Goal: Information Seeking & Learning: Find contact information

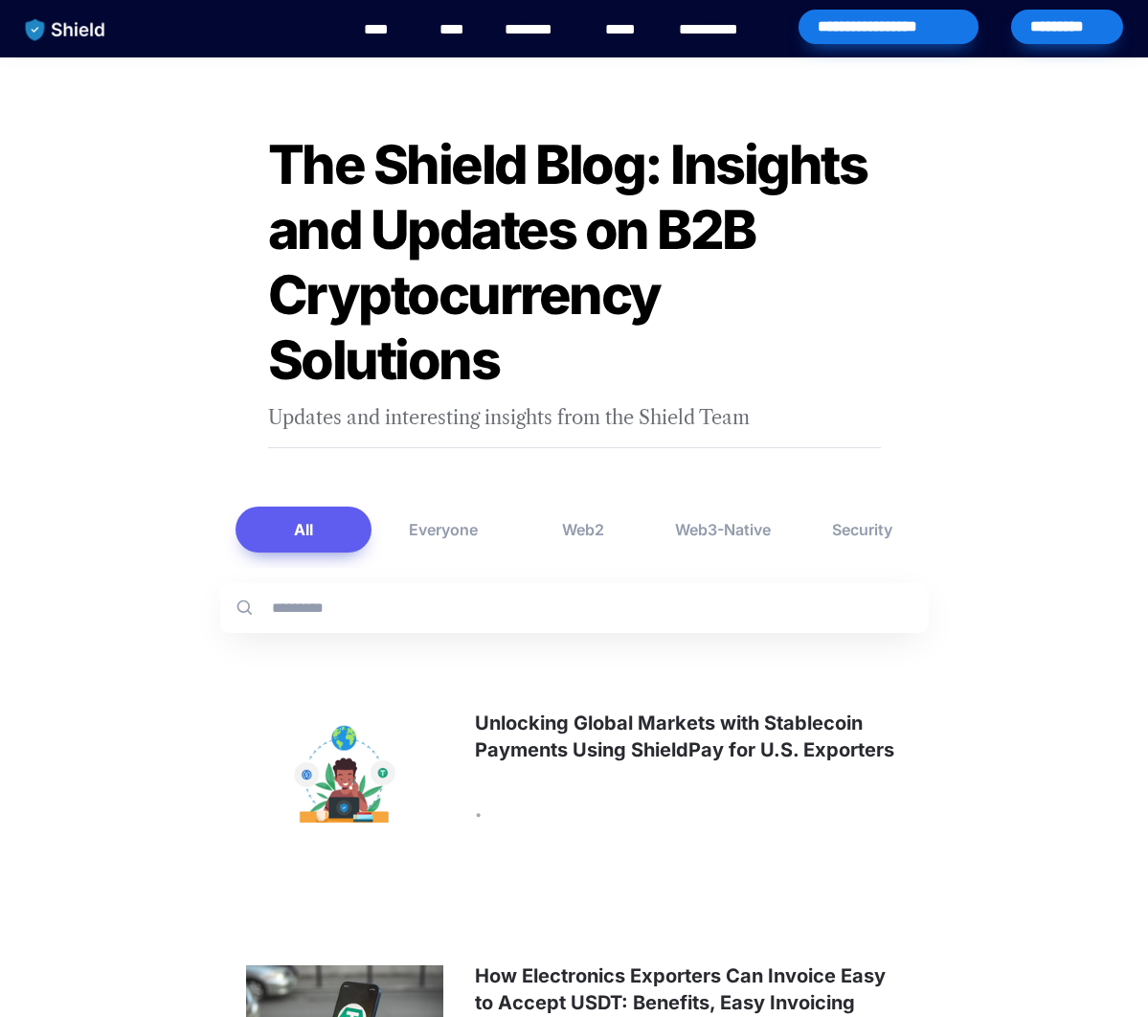
click at [552, 34] on link "********" at bounding box center [538, 29] width 68 height 23
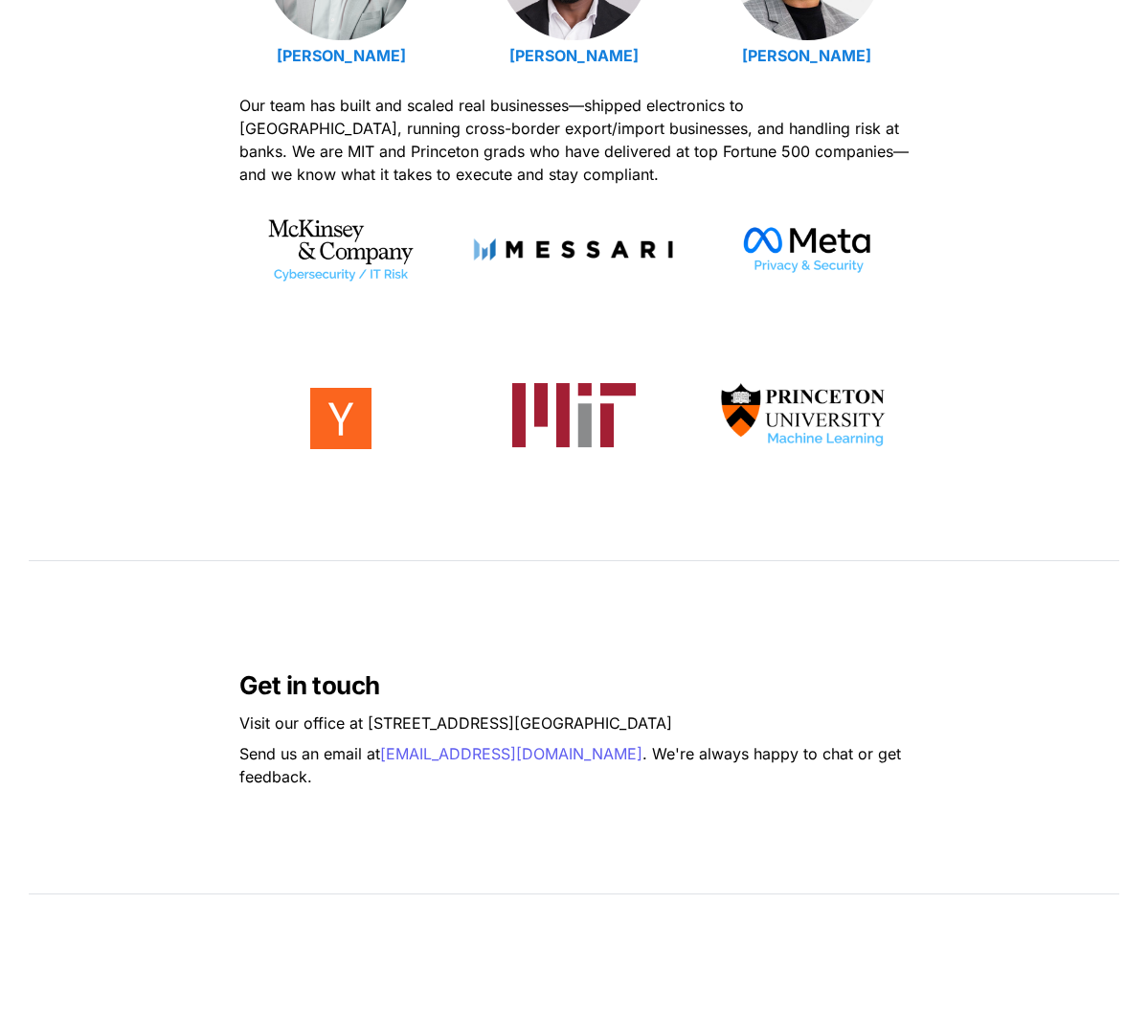
scroll to position [899, 0]
drag, startPoint x: 367, startPoint y: 730, endPoint x: 650, endPoint y: 727, distance: 283.3
click at [649, 728] on p "Visit our office at 2608 NW 72nd Ave, Miami, FL 33122" at bounding box center [574, 721] width 670 height 31
copy p "2608 NW 72nd Ave, Miami, FL 33122"
click at [385, 731] on span "Visit our office at 2608 NW 72nd Ave," at bounding box center [376, 721] width 275 height 19
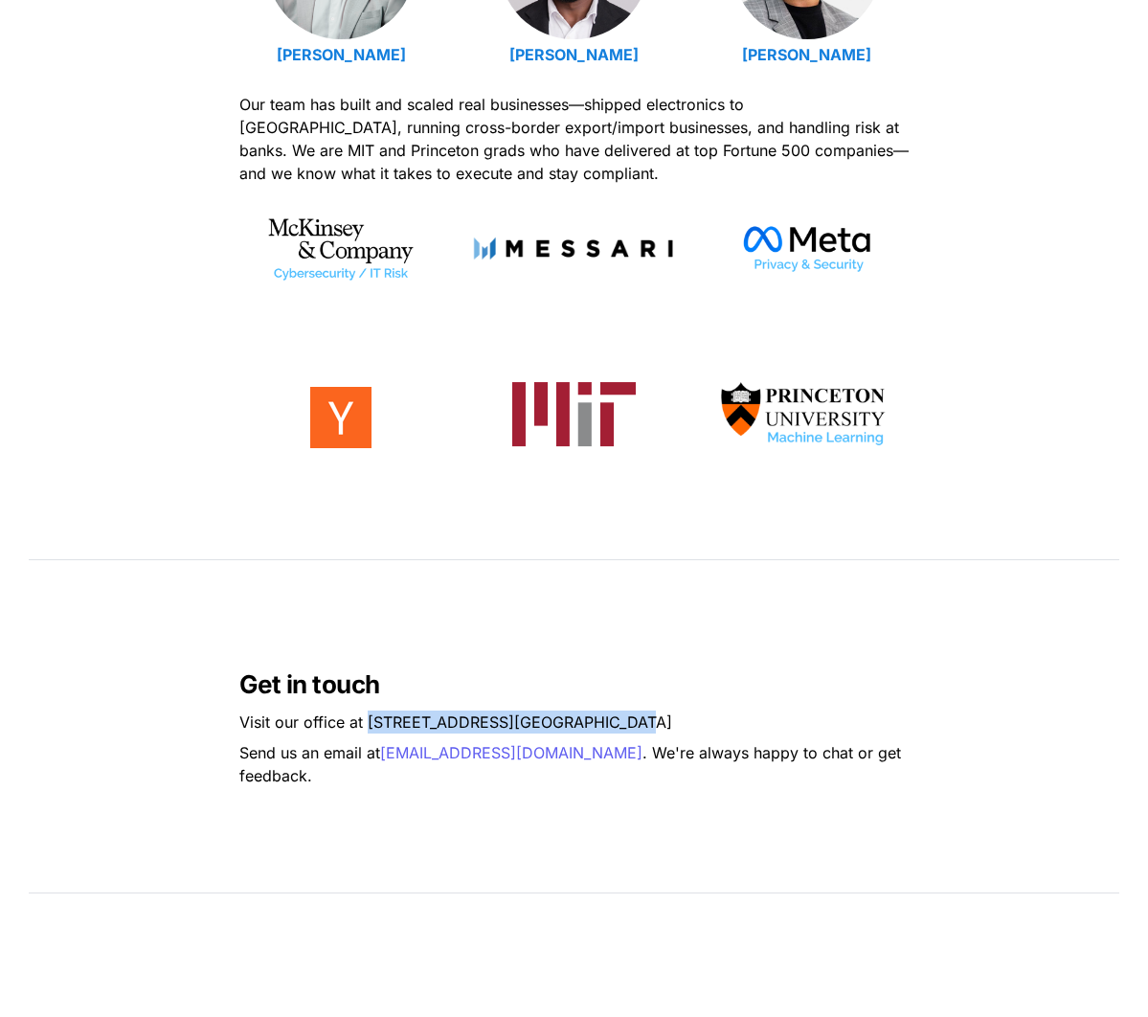
drag, startPoint x: 367, startPoint y: 731, endPoint x: 644, endPoint y: 731, distance: 277.6
click at [644, 731] on p "Visit our office at 2608 NW 72nd Ave, Miami, FL 33122" at bounding box center [574, 721] width 670 height 31
copy p "2608 NW 72nd Ave, Miami, FL 33122"
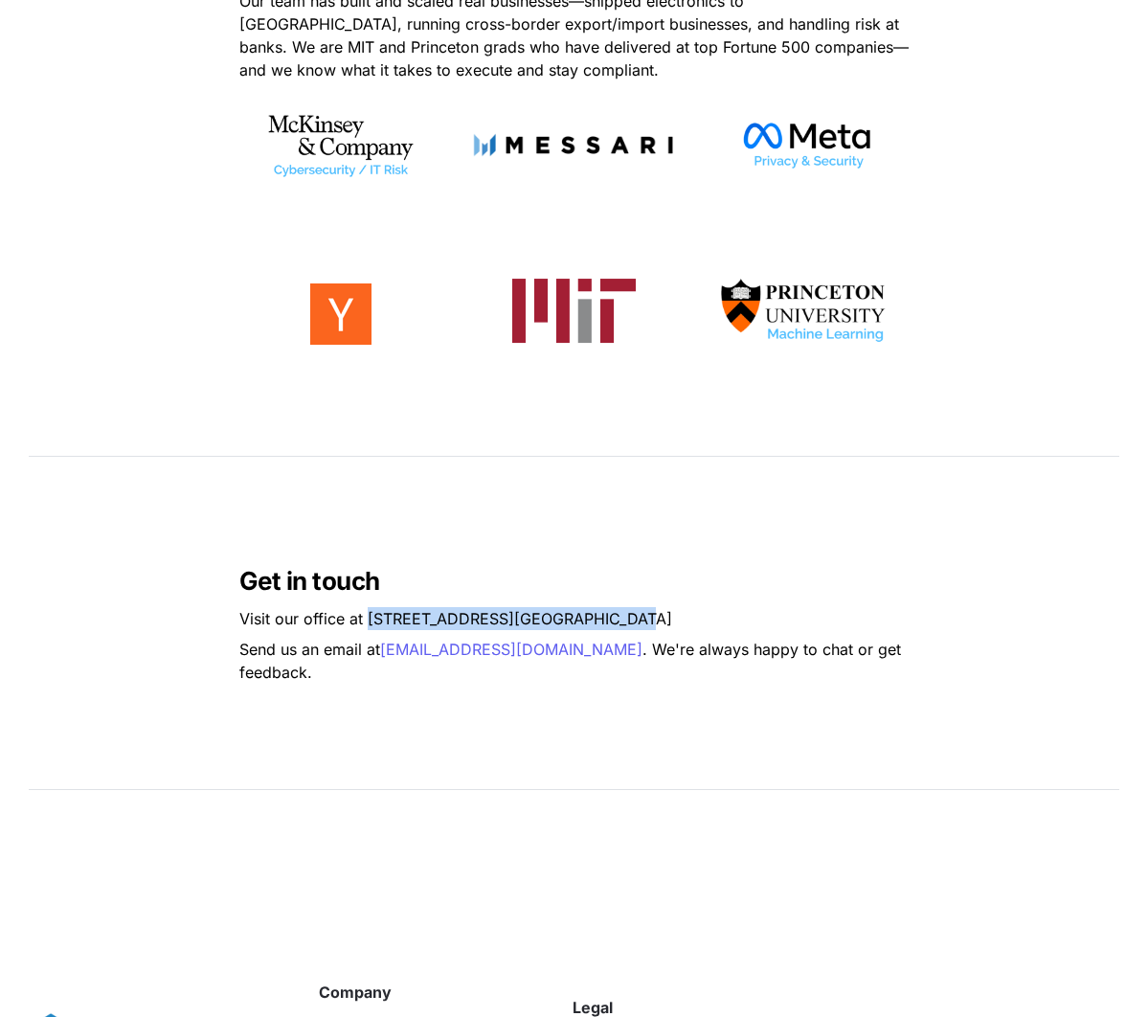
scroll to position [1392, 0]
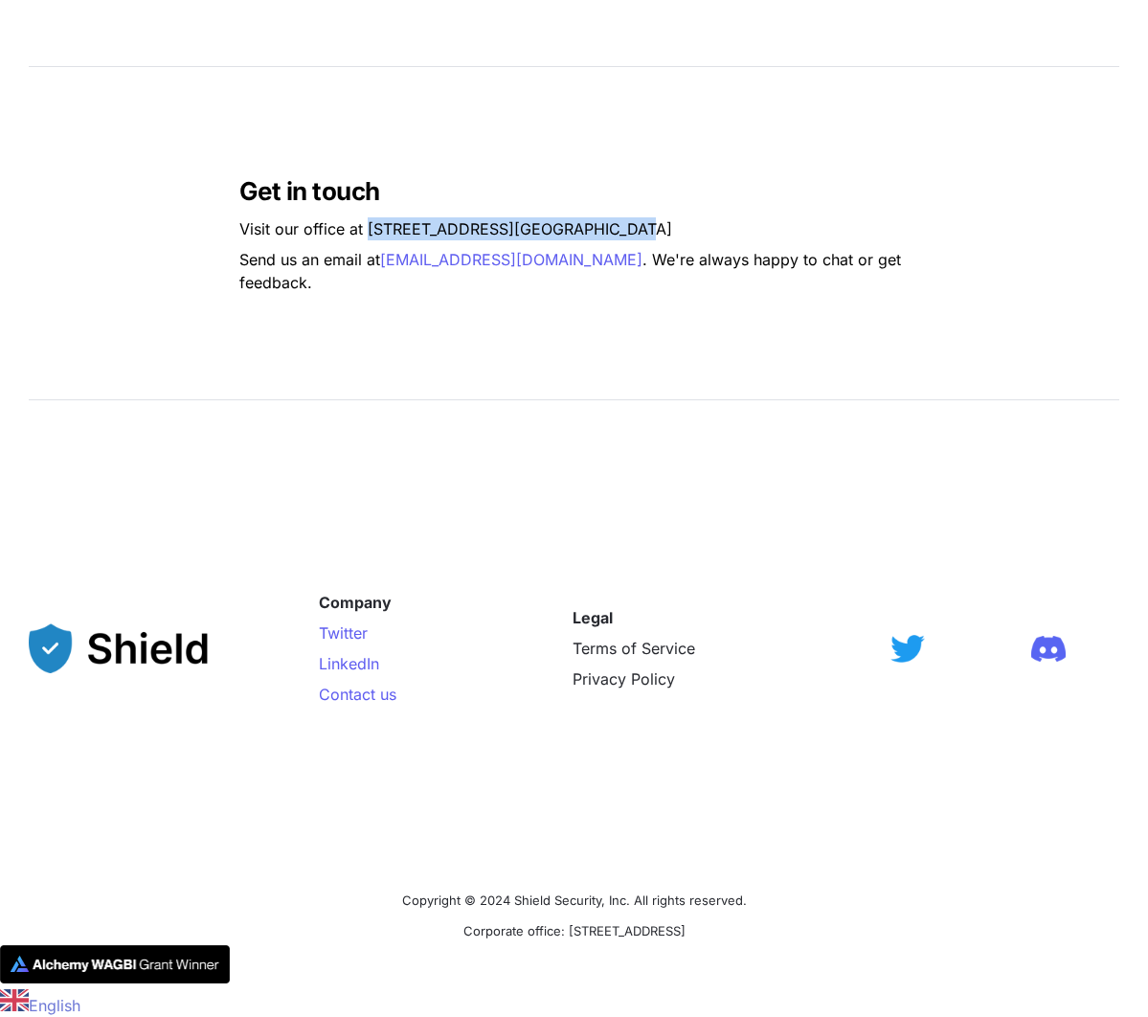
click at [465, 238] on span "Visit our office at 2608 NW 72nd Ave," at bounding box center [376, 228] width 275 height 19
click at [371, 238] on span "Visit our office at 2608 NW 72nd Ave," at bounding box center [376, 228] width 275 height 19
drag, startPoint x: 367, startPoint y: 239, endPoint x: 646, endPoint y: 241, distance: 279.5
click at [646, 241] on p "Visit our office at 2608 NW 72nd Ave, Miami, FL 33122" at bounding box center [574, 228] width 670 height 31
drag, startPoint x: 633, startPoint y: 241, endPoint x: 762, endPoint y: 246, distance: 129.3
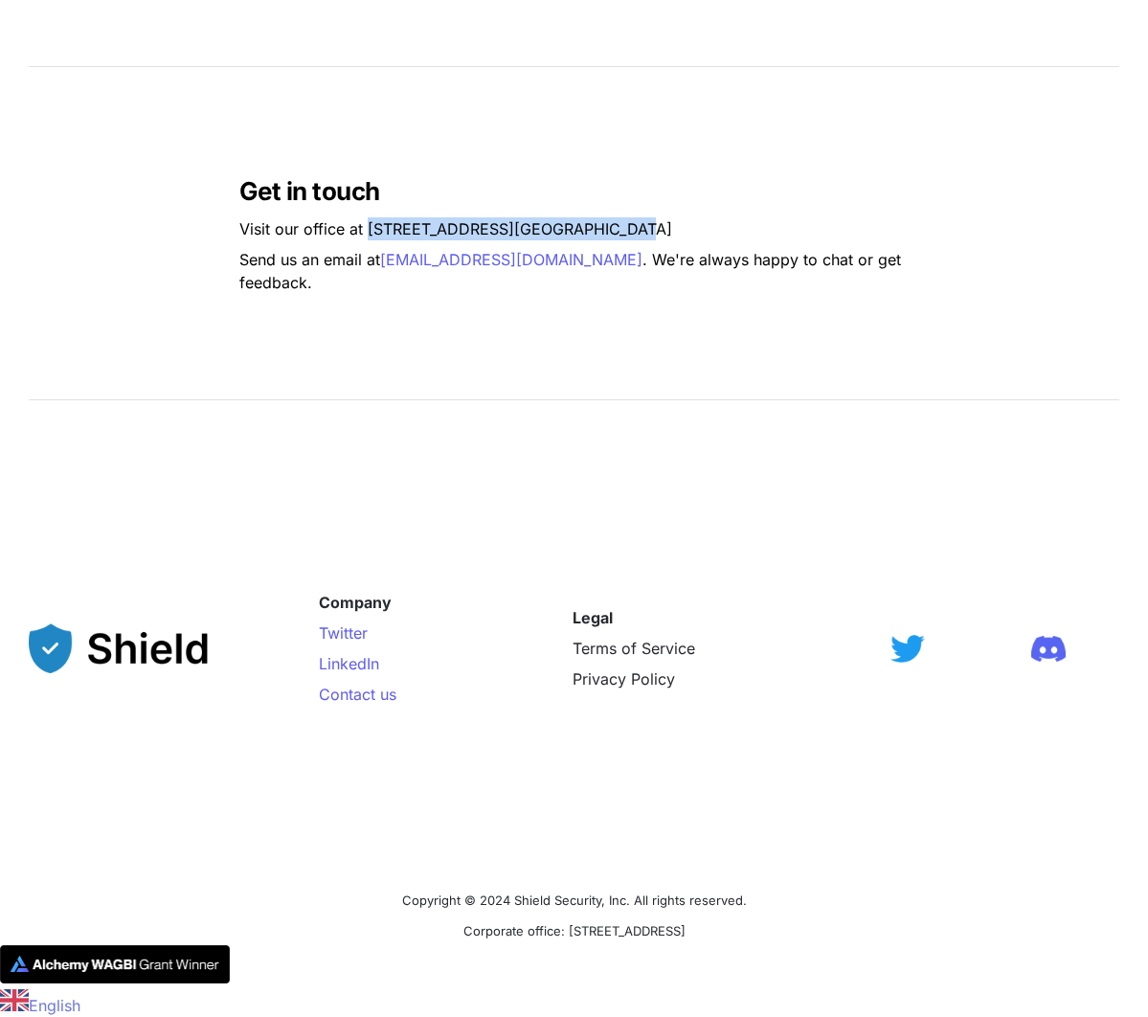
click at [633, 241] on p "Visit our office at 2608 NW 72nd Ave, Miami, FL 33122" at bounding box center [574, 228] width 670 height 31
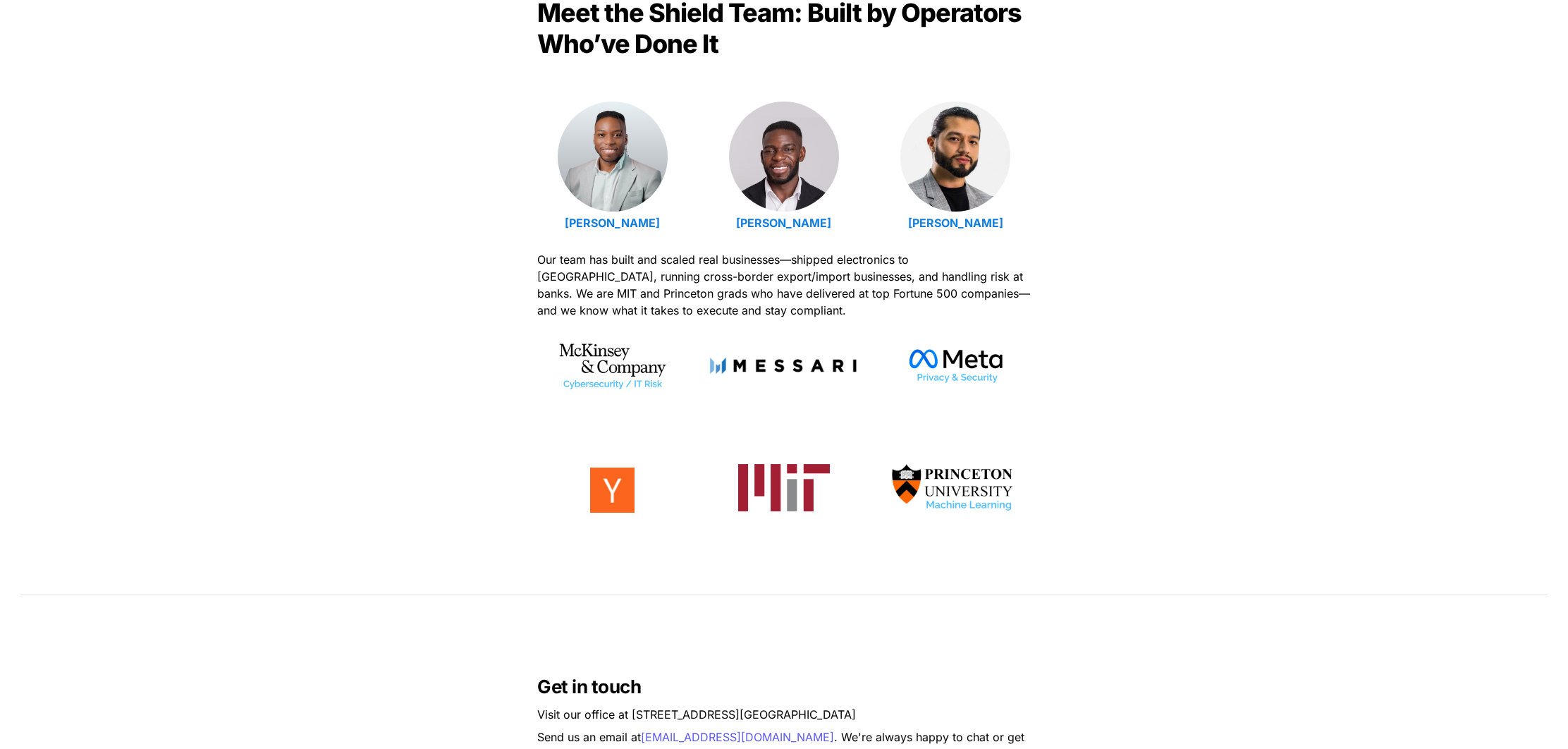
scroll to position [0, 0]
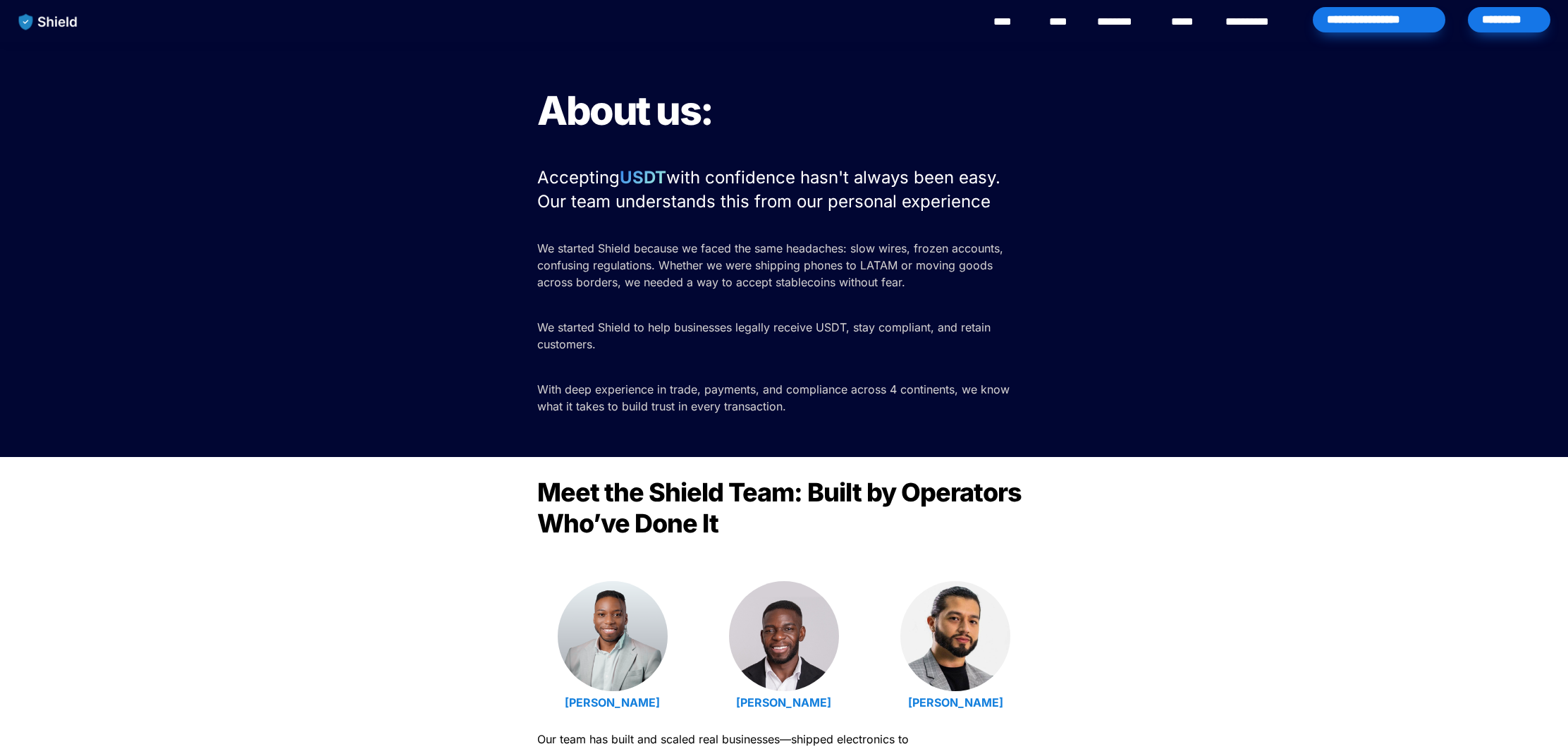
click at [66, 24] on img "main navigation" at bounding box center [48, 22] width 73 height 29
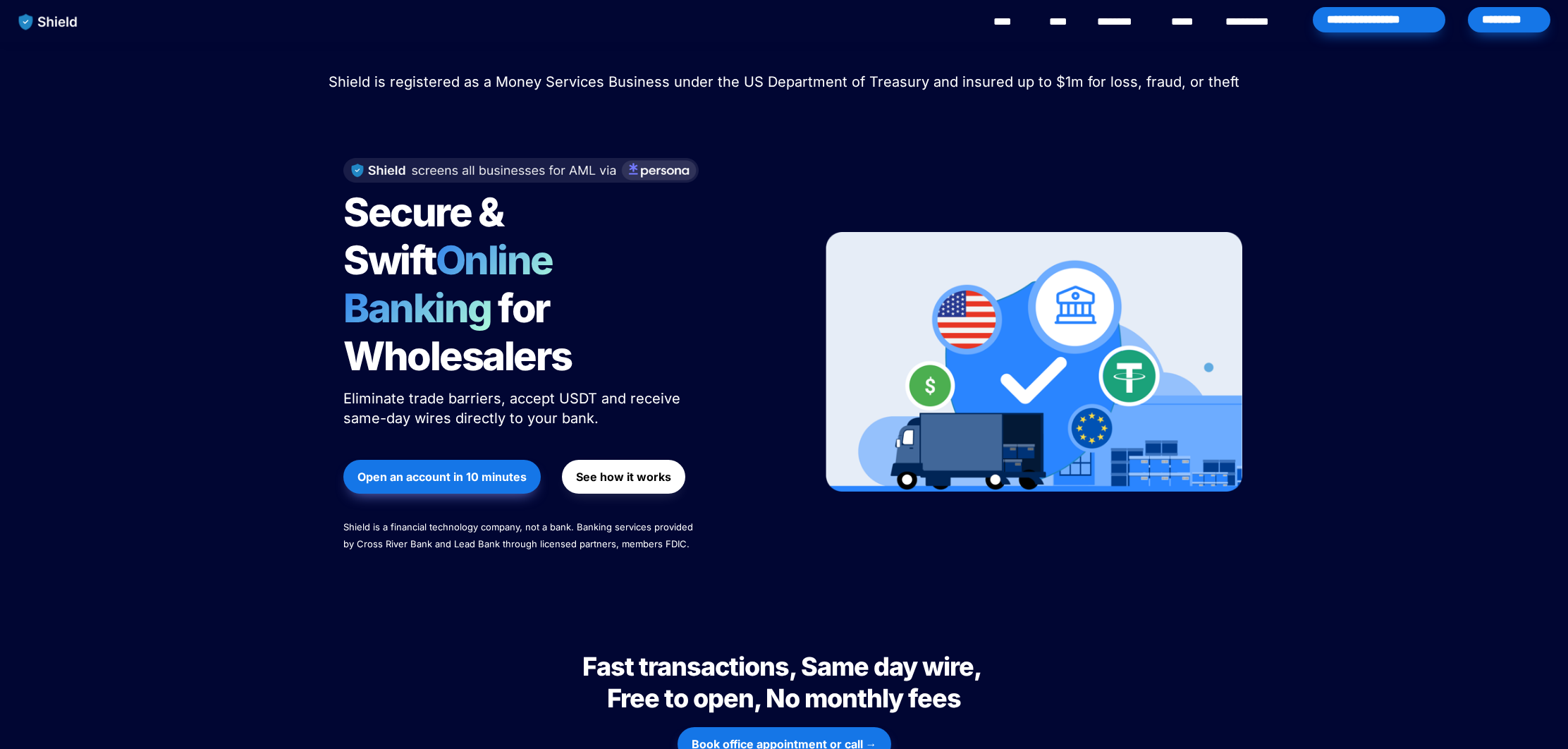
click at [74, 17] on img "main navigation" at bounding box center [48, 22] width 73 height 29
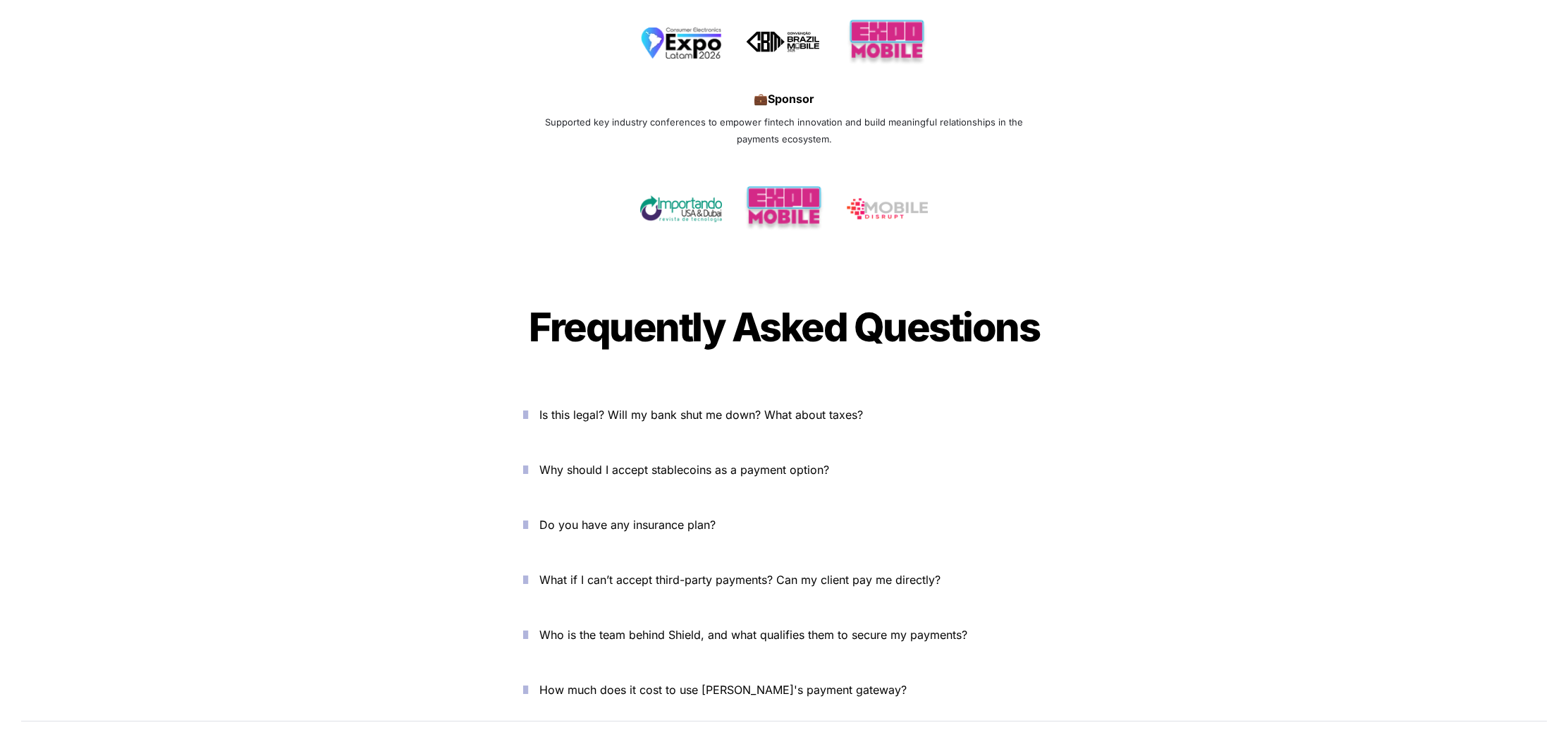
scroll to position [4808, 0]
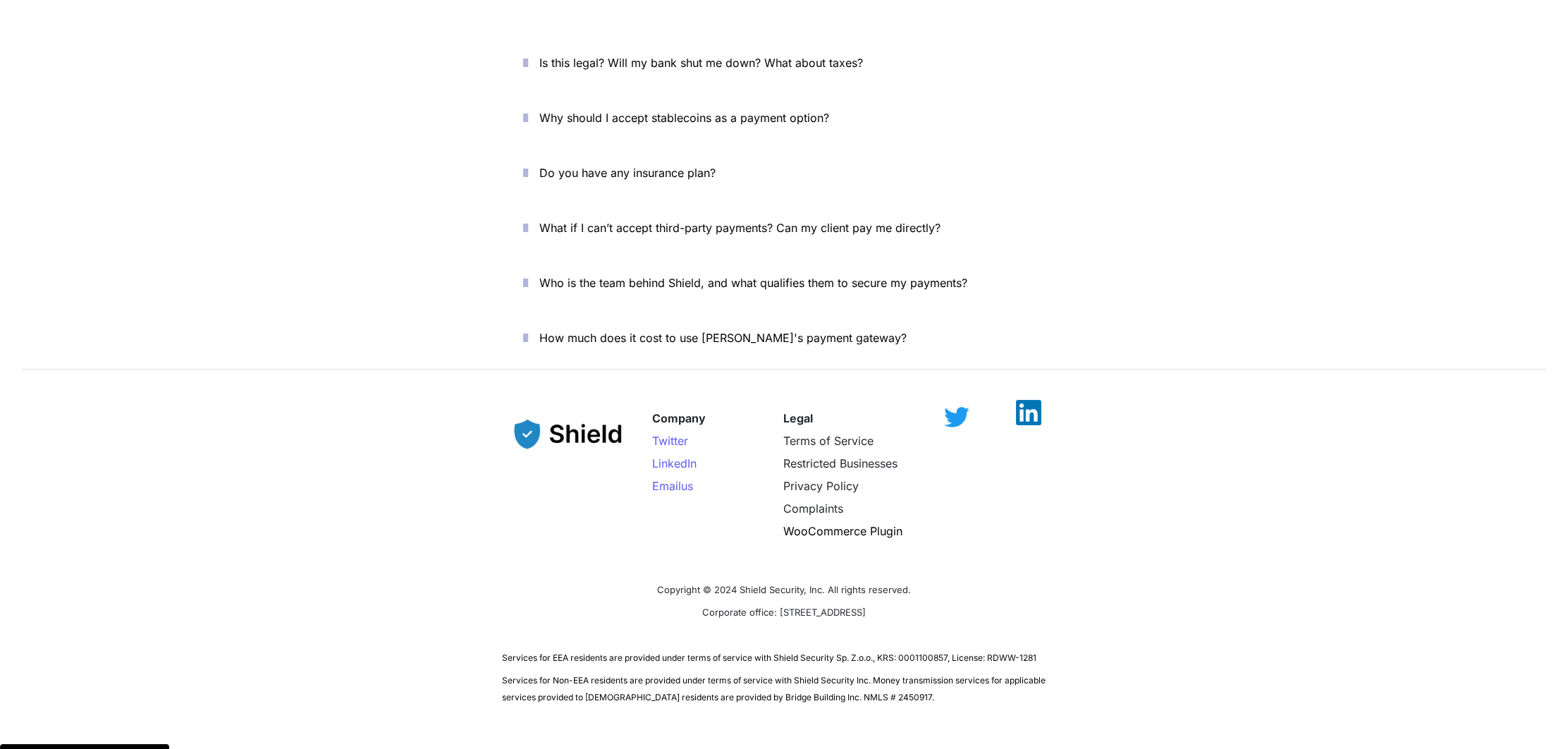
click at [1019, 400] on img at bounding box center [1028, 412] width 25 height 25
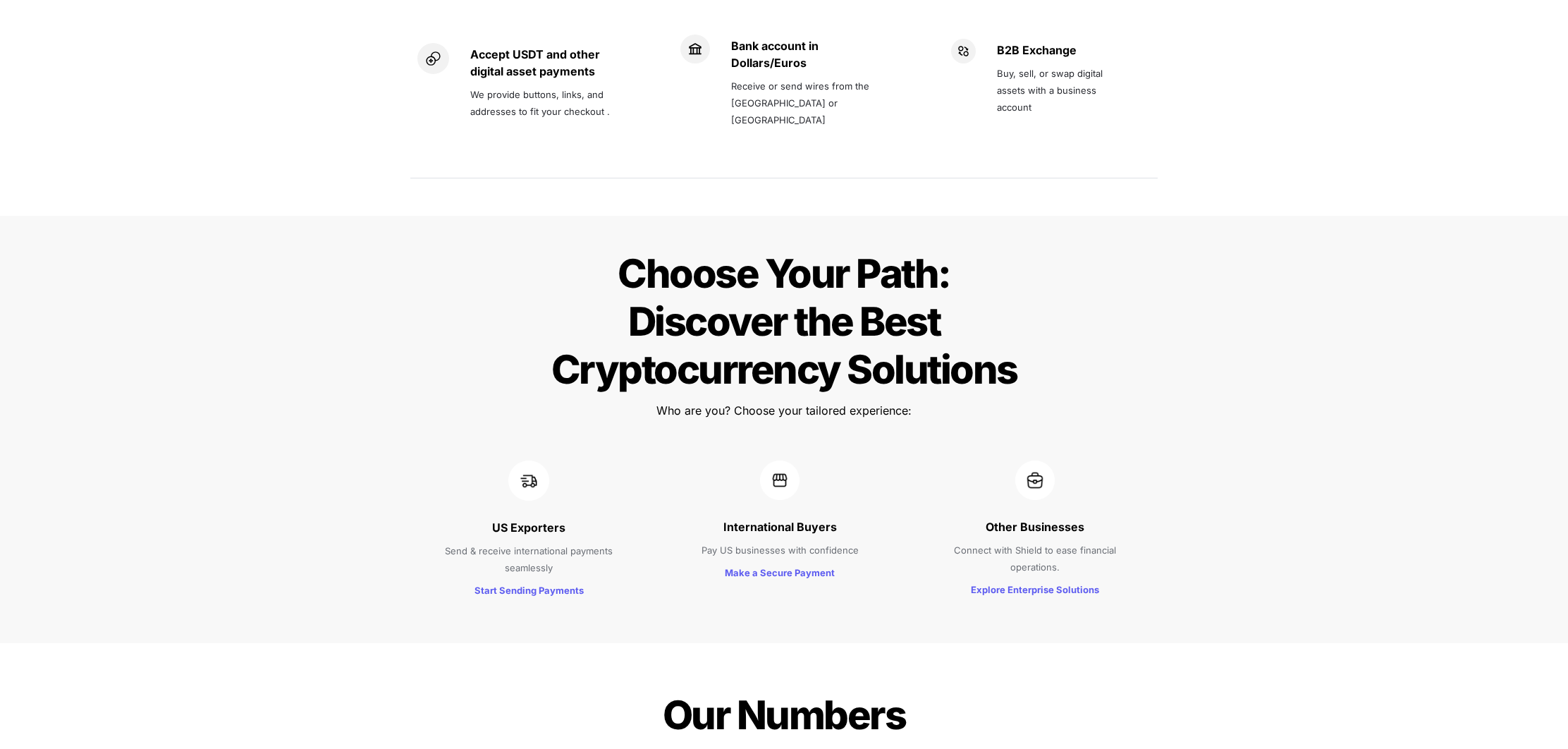
scroll to position [0, 0]
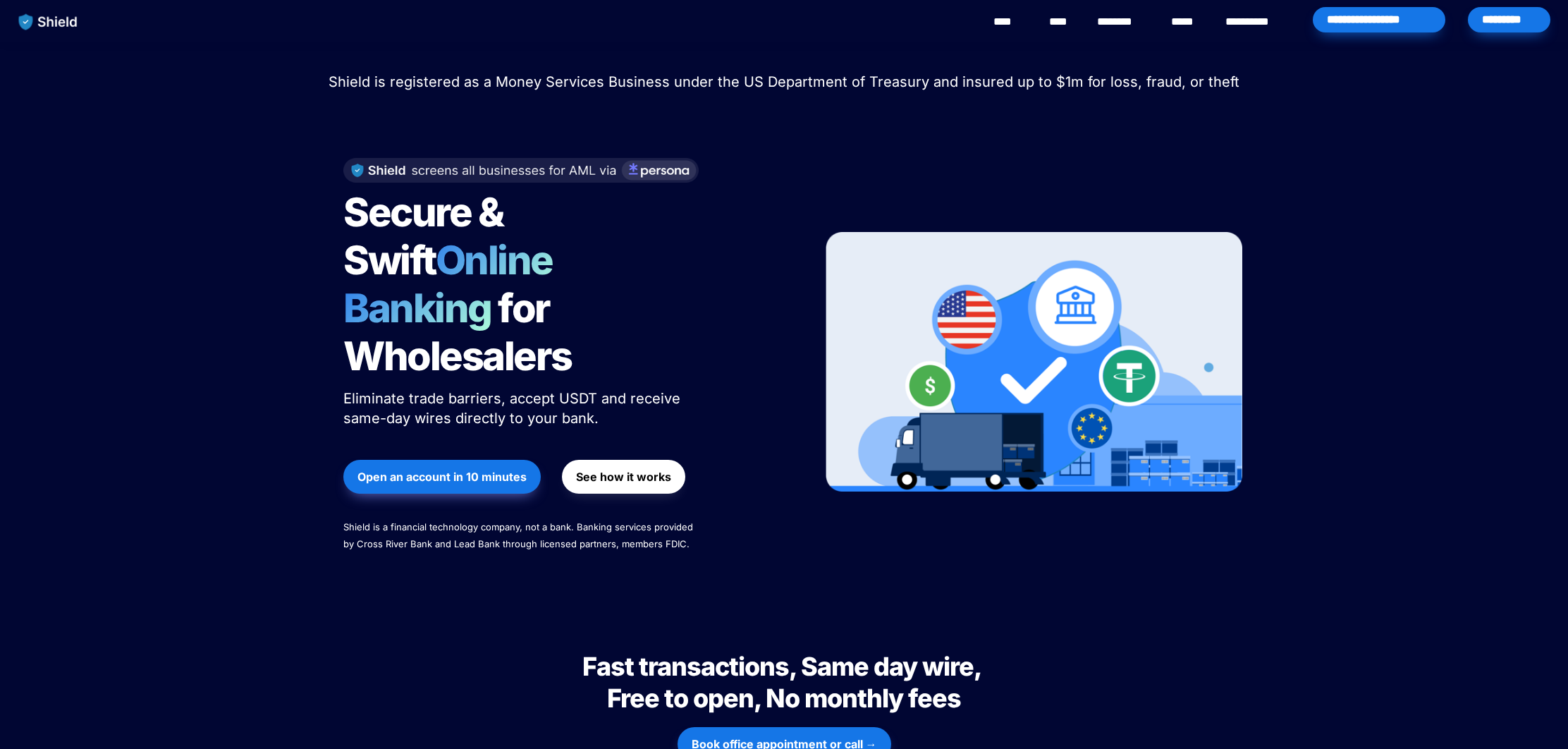
click at [1112, 17] on link "********" at bounding box center [1122, 21] width 50 height 17
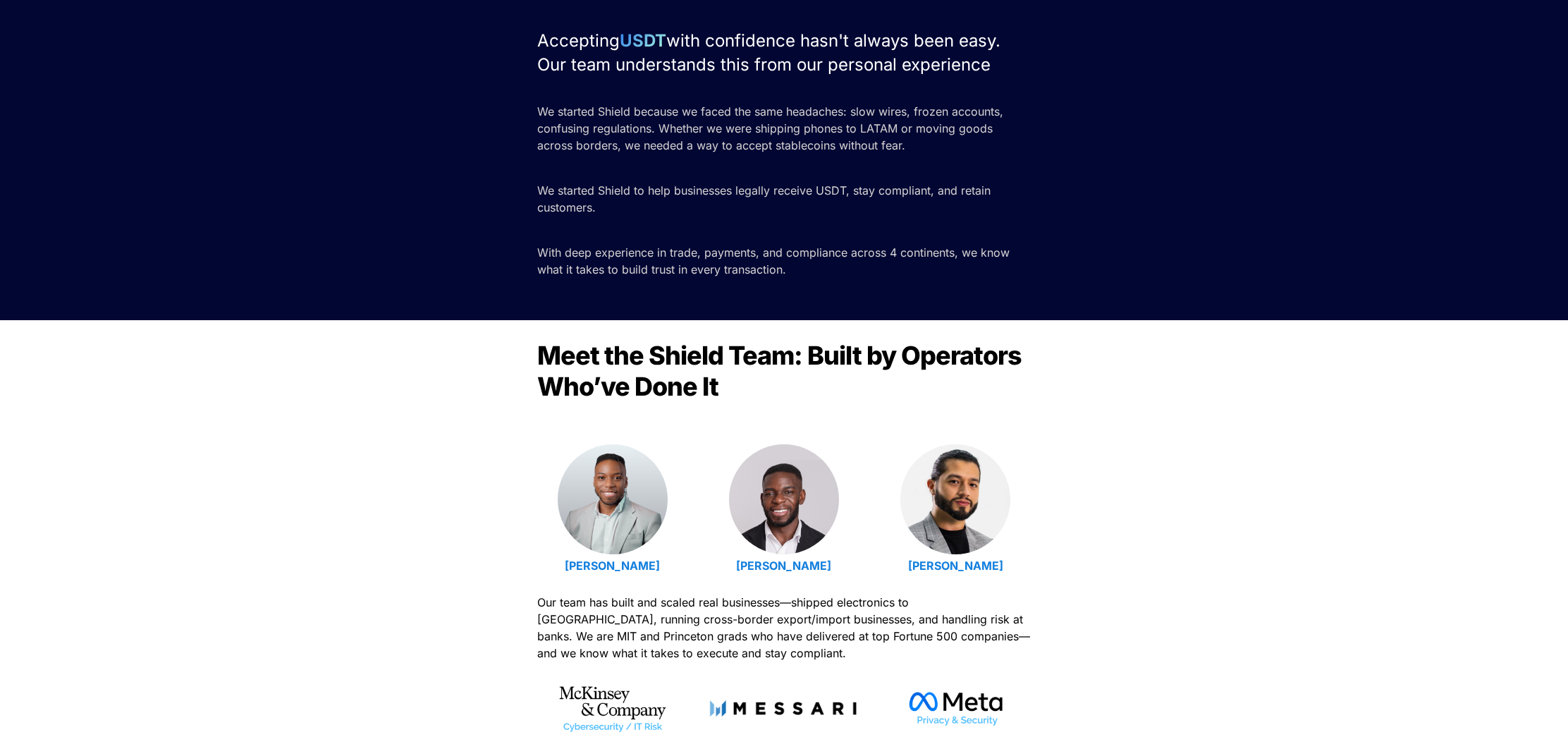
scroll to position [446, 0]
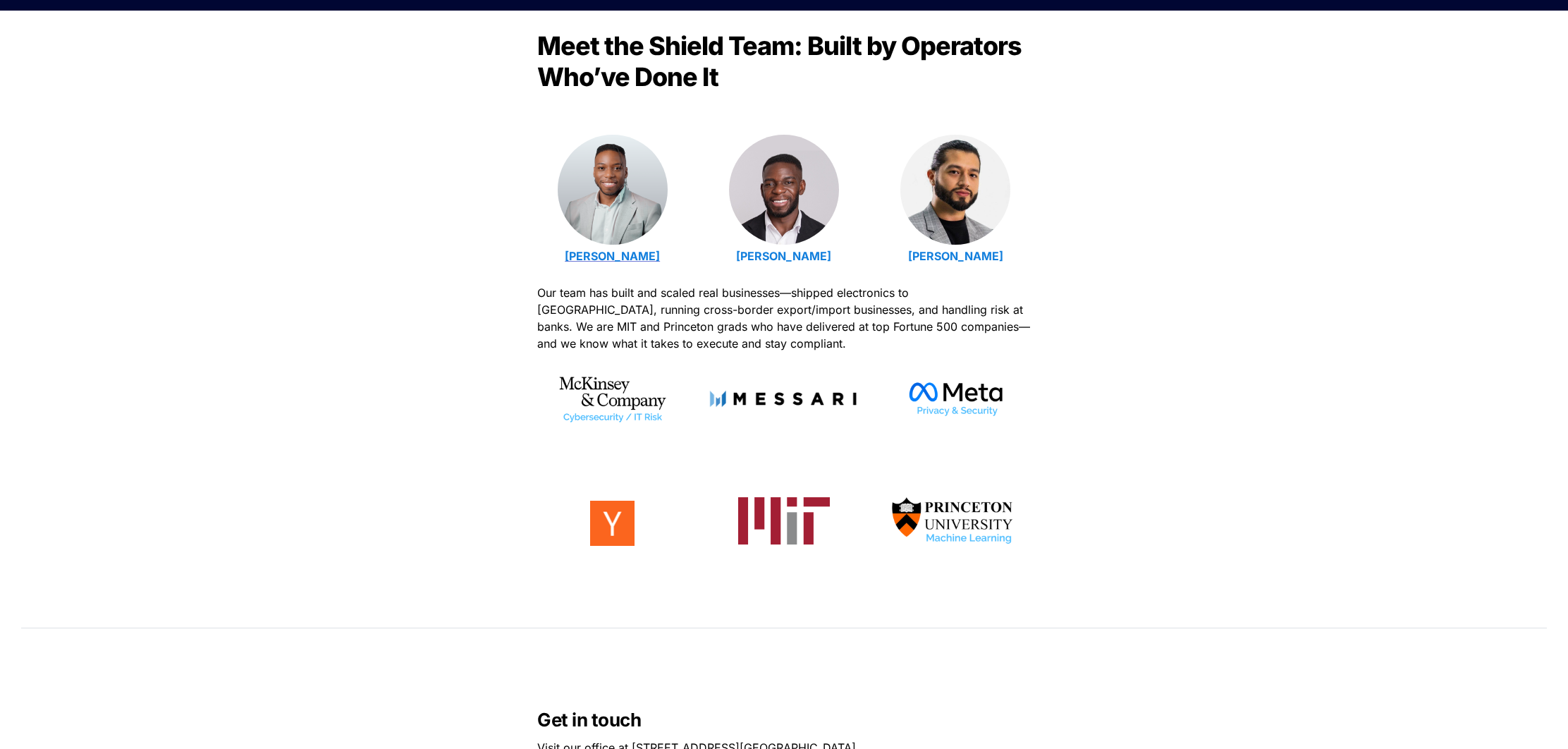
click at [600, 256] on strong "Emmanuel Udotong" at bounding box center [612, 256] width 95 height 14
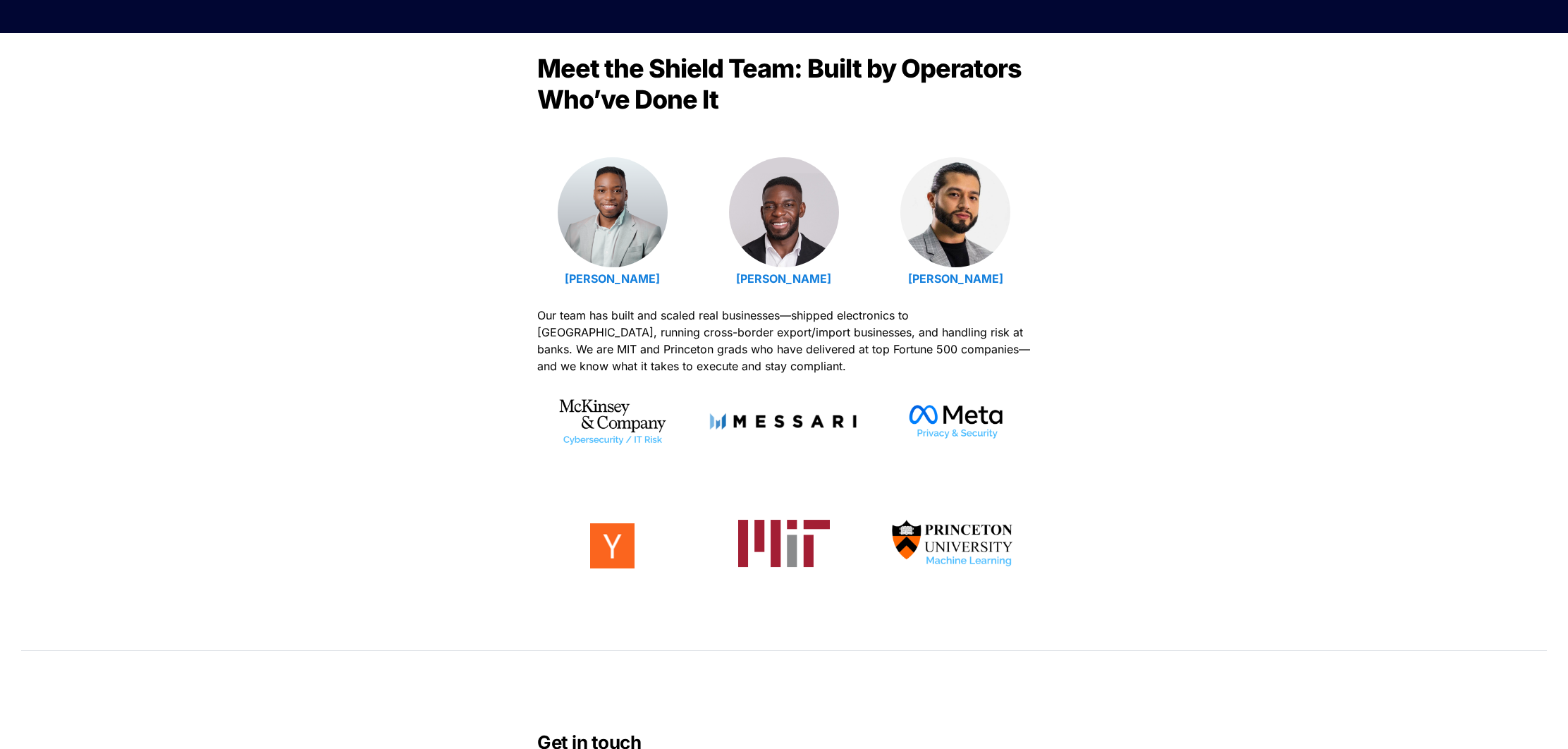
scroll to position [446, 0]
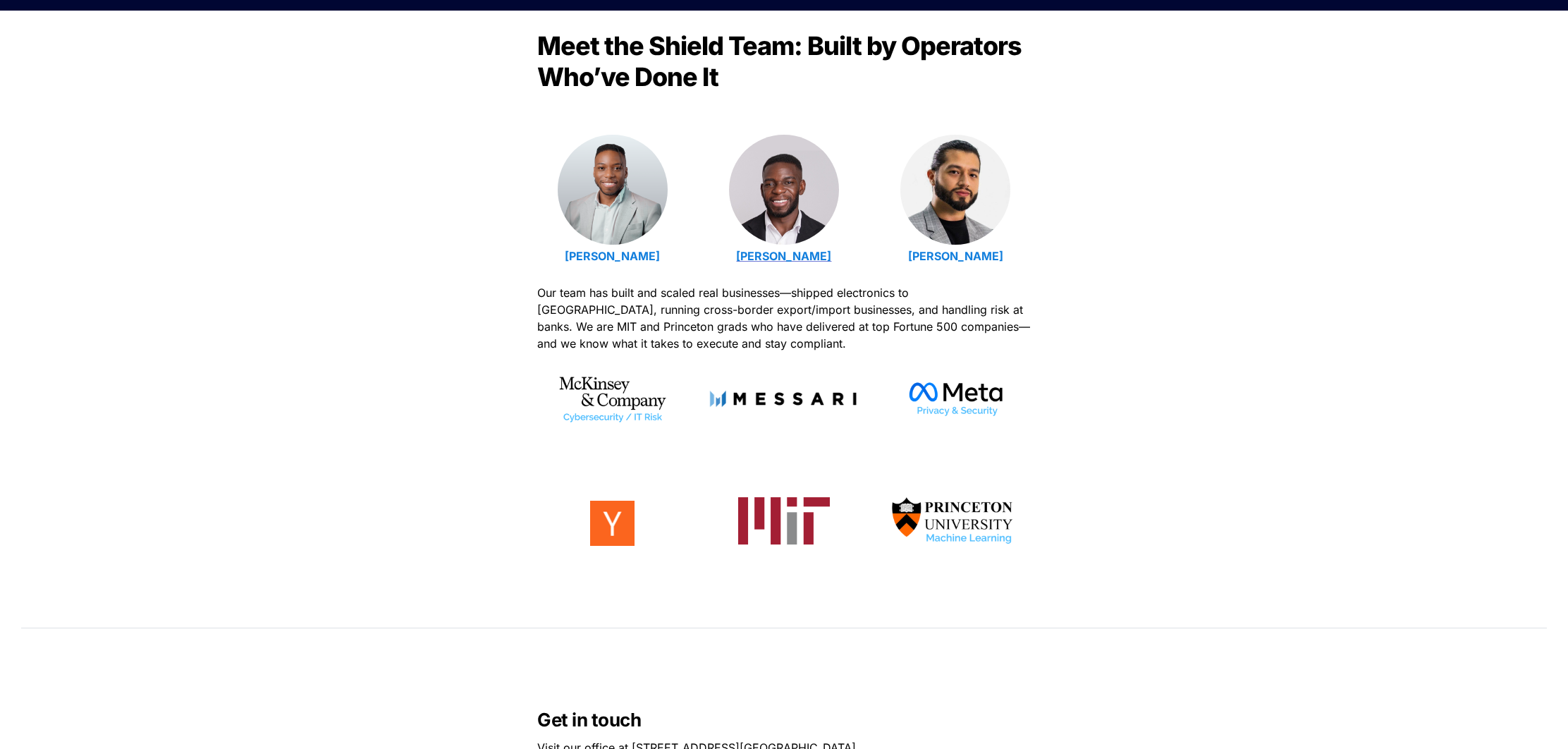
click at [780, 256] on strong "[PERSON_NAME]" at bounding box center [783, 256] width 95 height 14
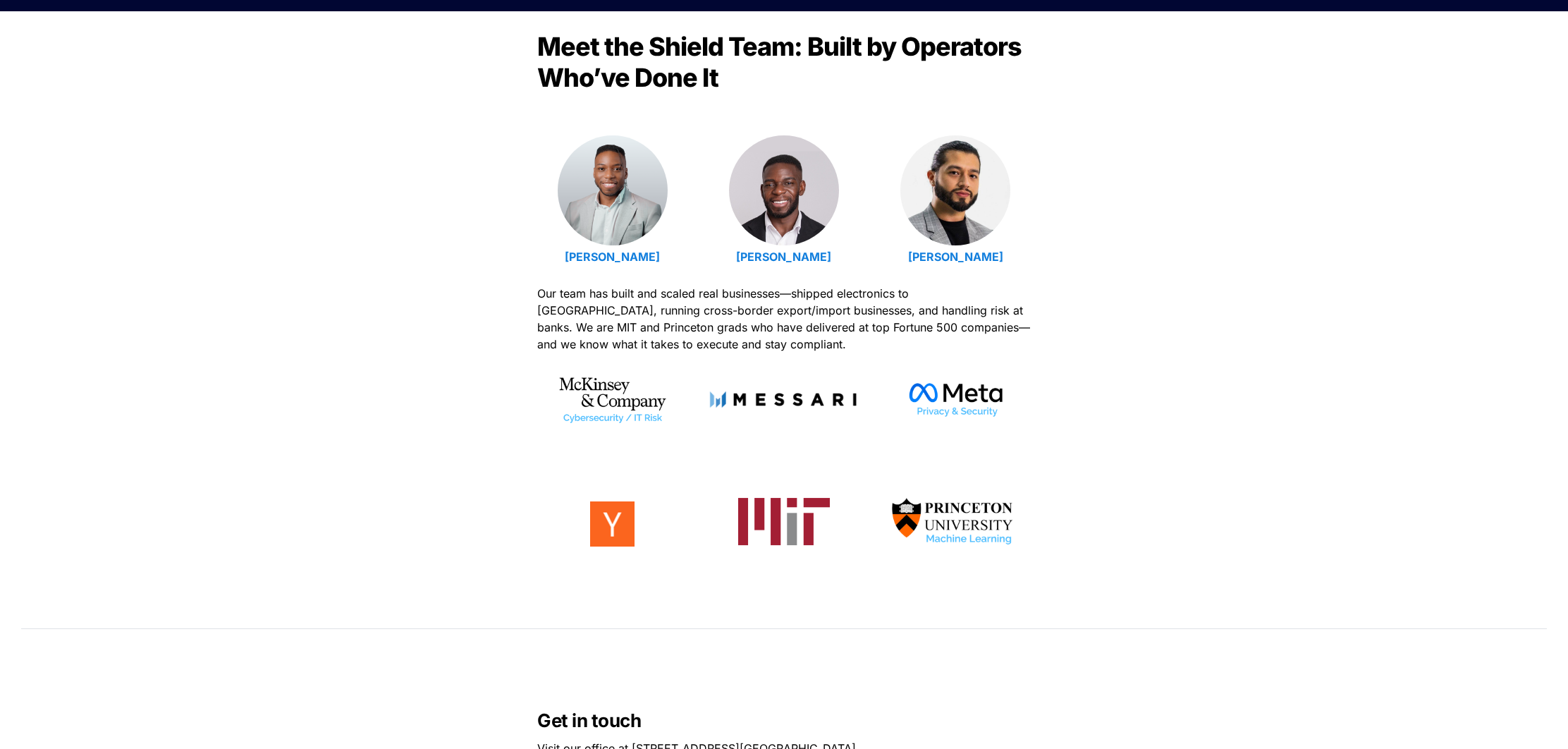
scroll to position [446, 0]
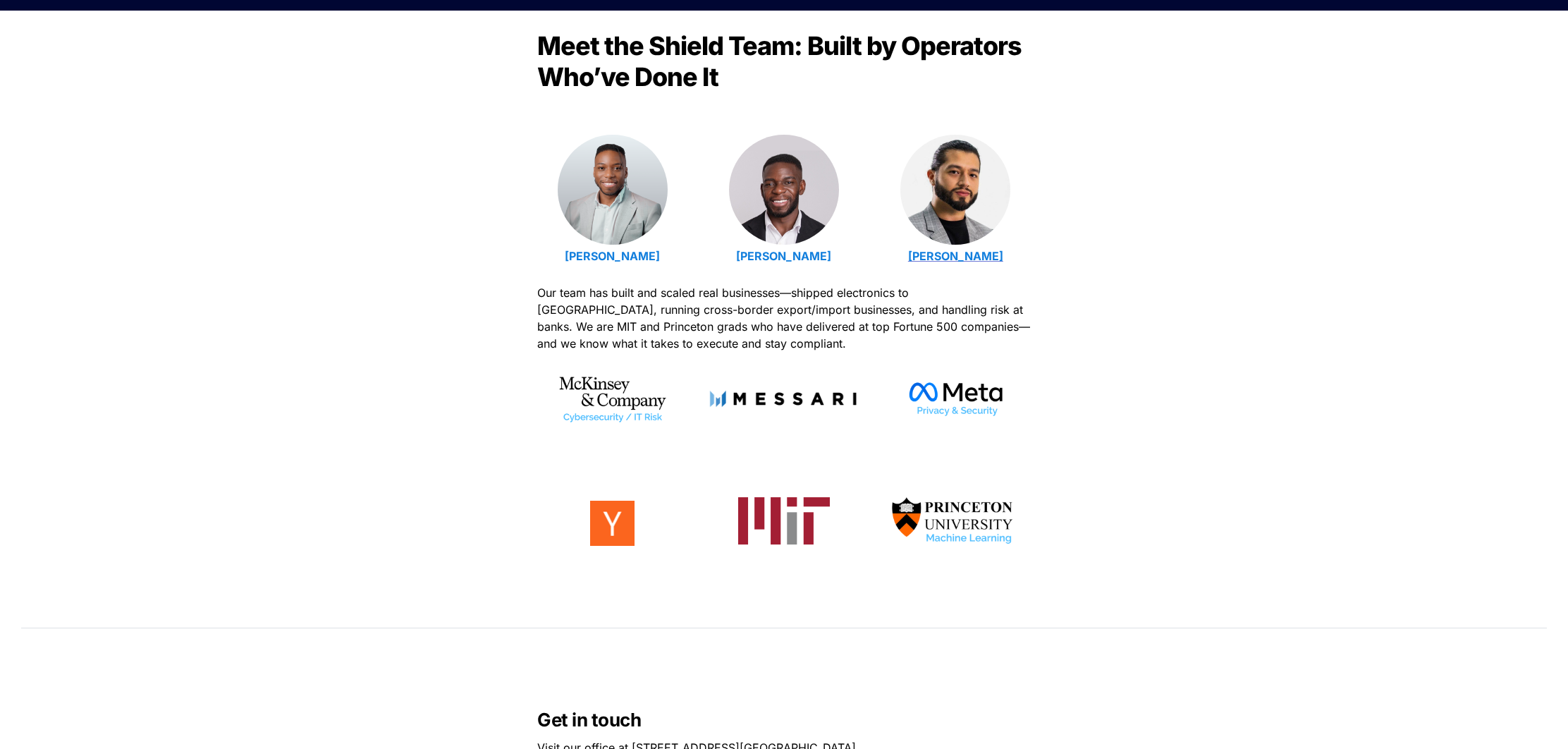
click at [952, 254] on strong "[PERSON_NAME]" at bounding box center [955, 256] width 95 height 14
